Goal: Register for event/course

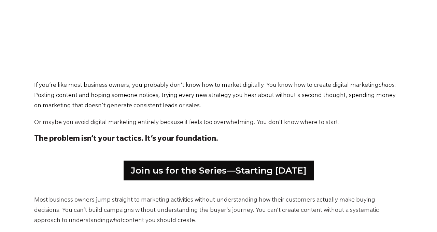
scroll to position [272, 0]
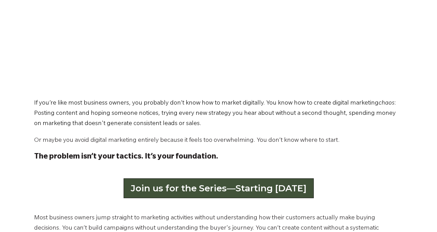
click at [221, 189] on link "Join us for the Series—Starting [DATE]" at bounding box center [219, 188] width 190 height 20
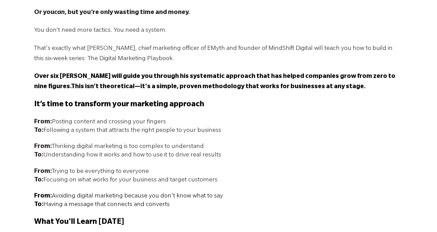
scroll to position [519, 0]
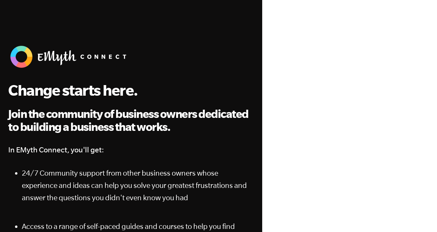
click at [277, 40] on div at bounding box center [349, 150] width 161 height 233
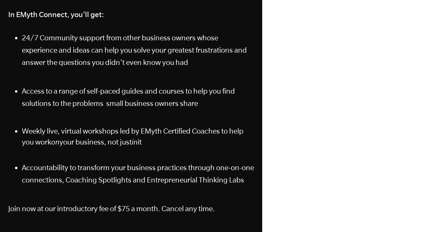
scroll to position [136, 0]
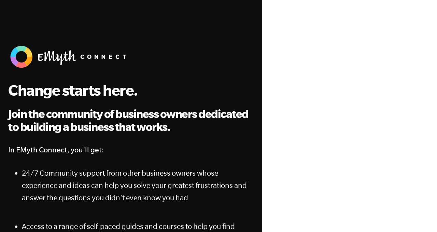
scroll to position [136, 0]
